Goal: Task Accomplishment & Management: Manage account settings

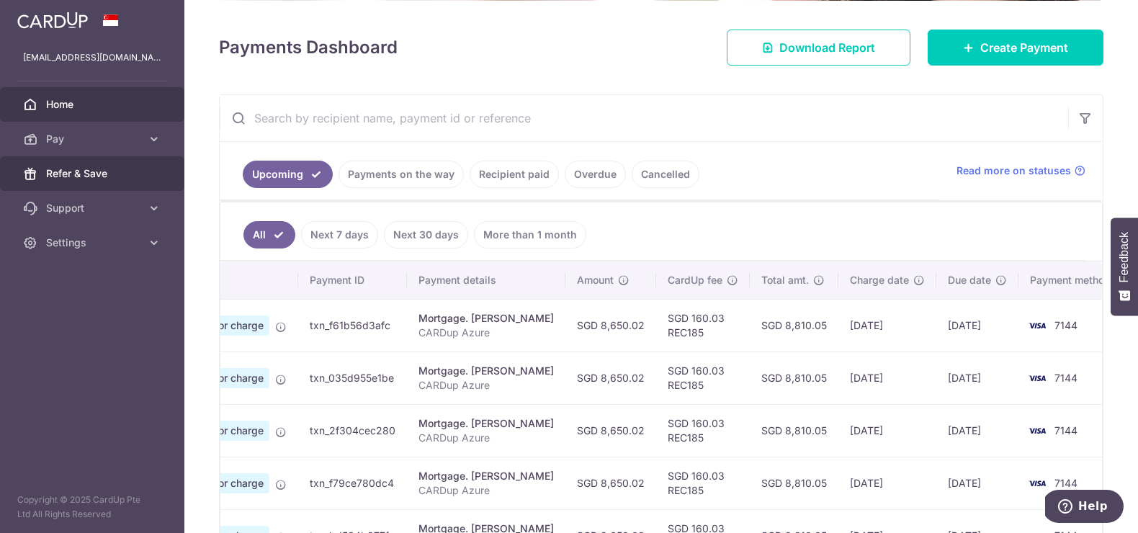
scroll to position [184, 0]
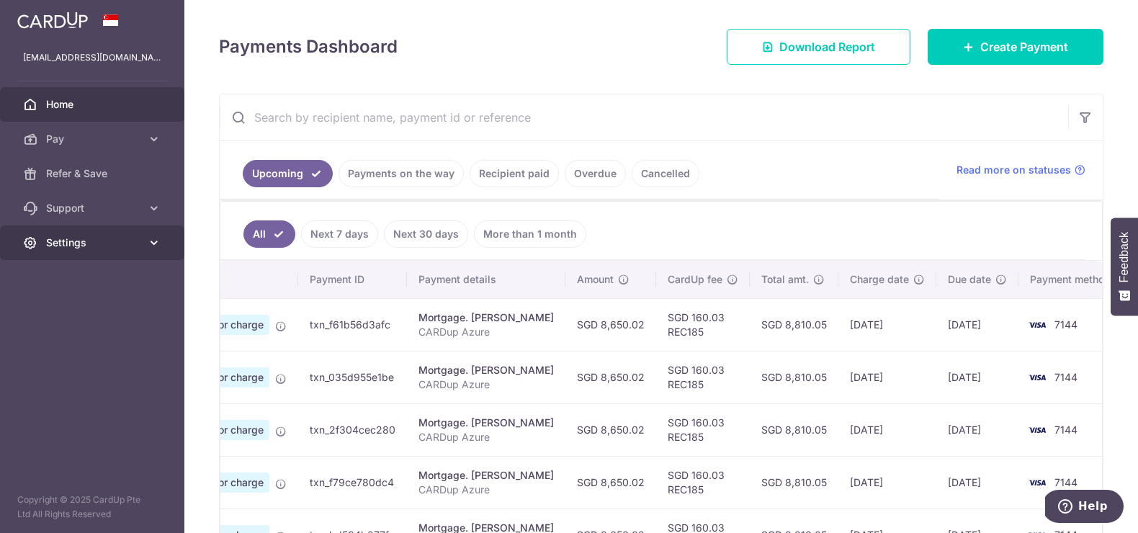
click at [109, 246] on span "Settings" at bounding box center [93, 242] width 95 height 14
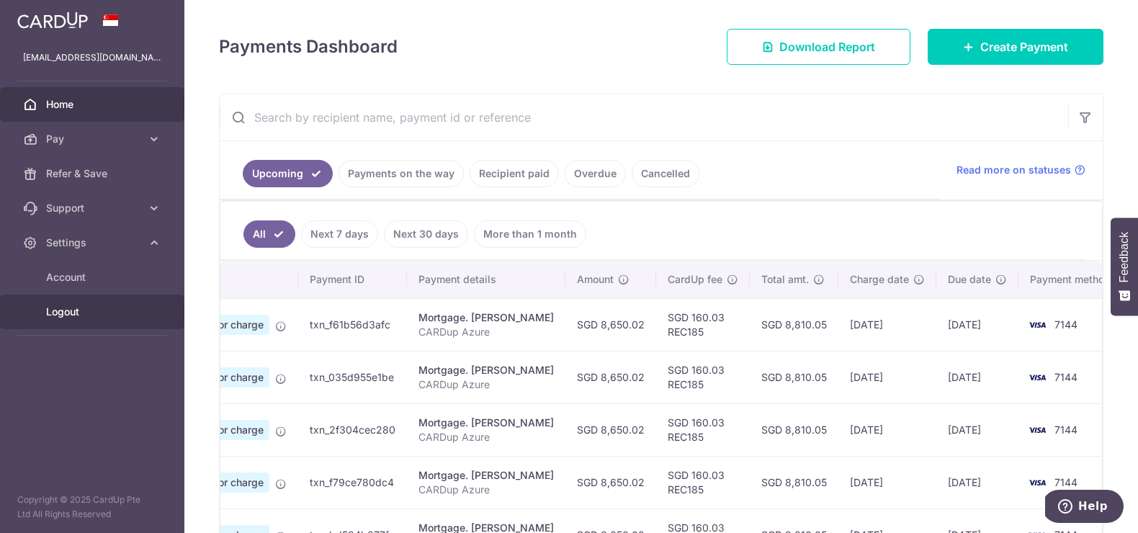
click at [60, 310] on span "Logout" at bounding box center [93, 312] width 95 height 14
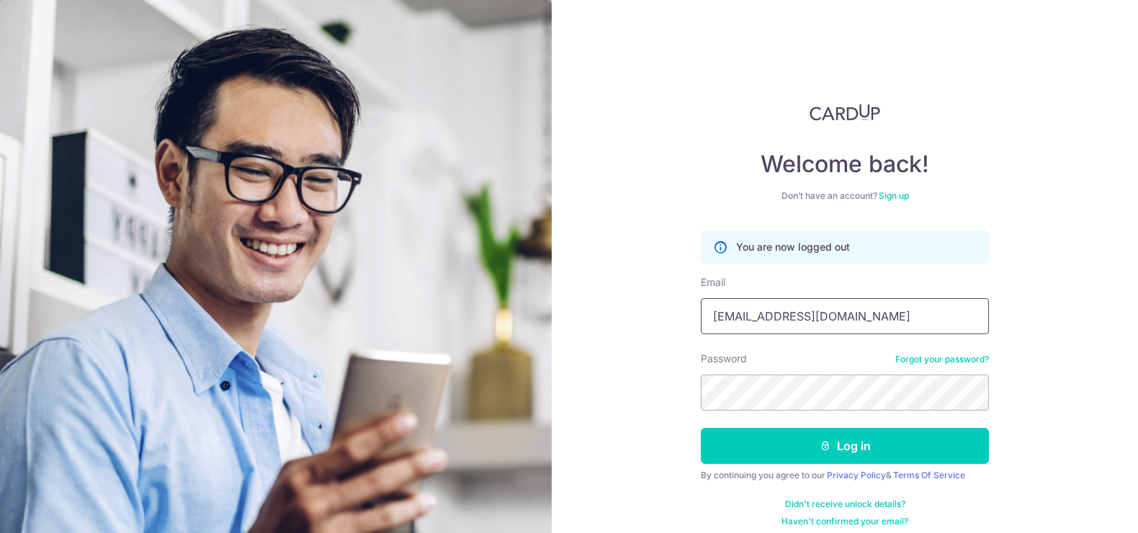
click at [928, 321] on input "jermski23@gmail.com" at bounding box center [845, 316] width 288 height 36
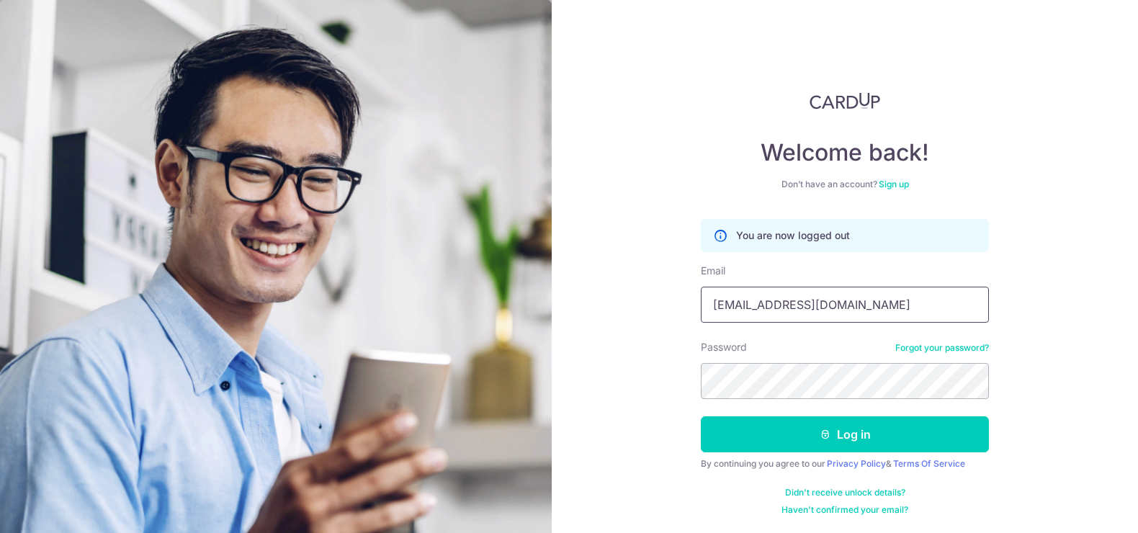
scroll to position [4, 0]
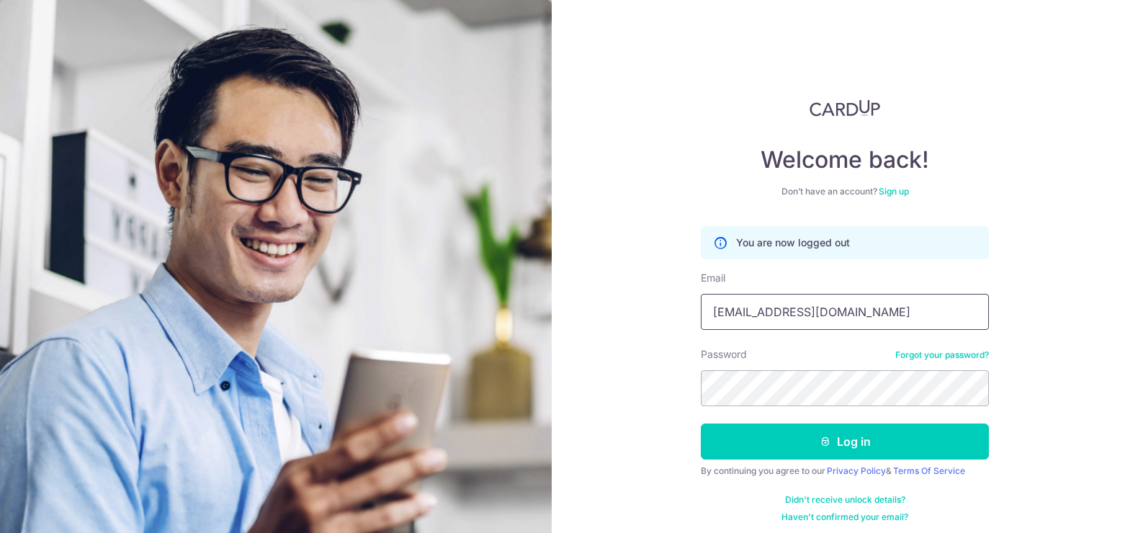
click at [896, 309] on input "jermski23@gmail.com" at bounding box center [845, 312] width 288 height 36
click at [899, 315] on input "obeautiful1@gmail.com" at bounding box center [845, 310] width 288 height 36
type input "[EMAIL_ADDRESS][DOMAIN_NAME]"
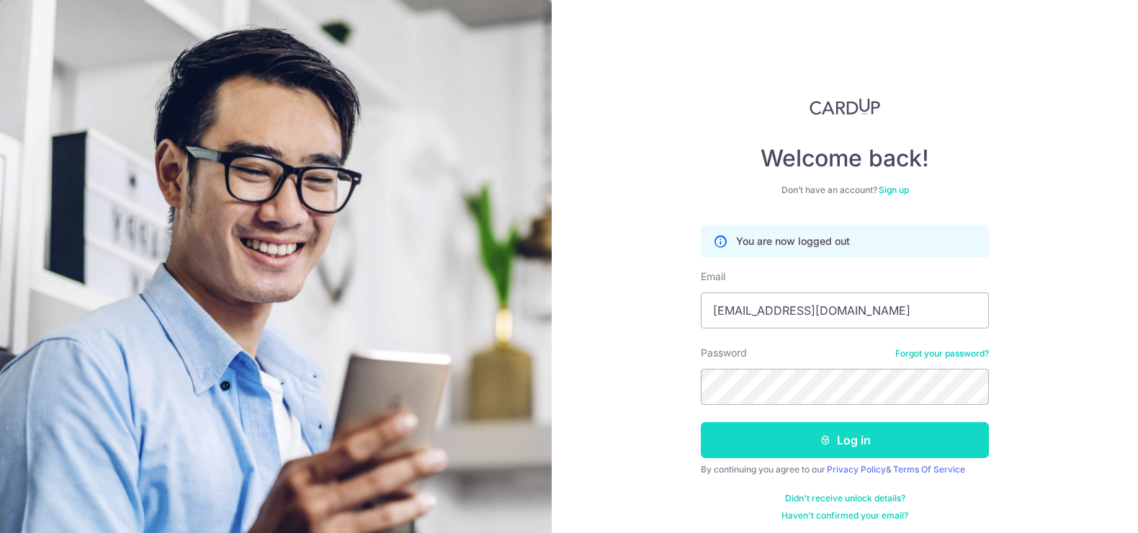
click at [935, 438] on button "Log in" at bounding box center [845, 440] width 288 height 36
